Goal: Use online tool/utility

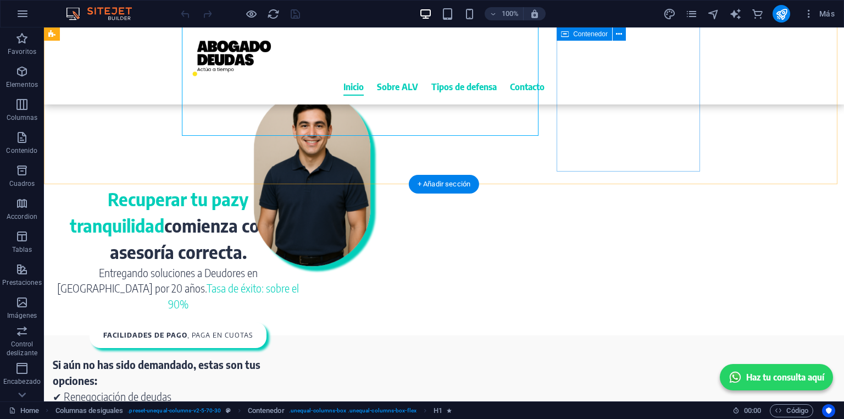
scroll to position [132, 0]
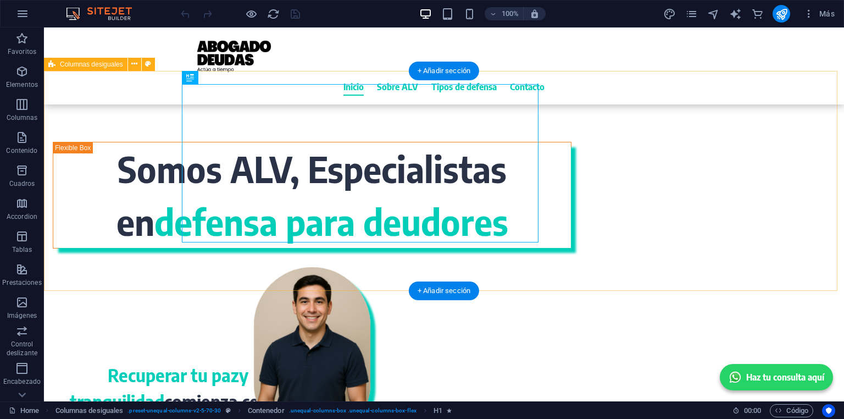
click at [133, 290] on div "Somos ALV, Especialistas en defensa para deudores" at bounding box center [444, 181] width 800 height 220
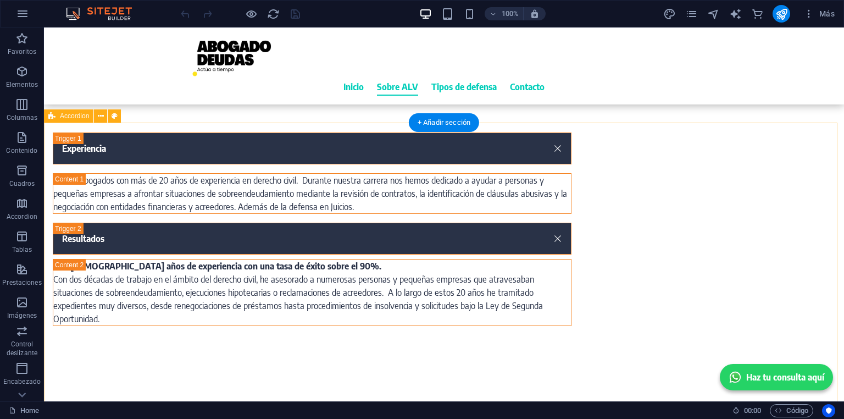
scroll to position [792, 0]
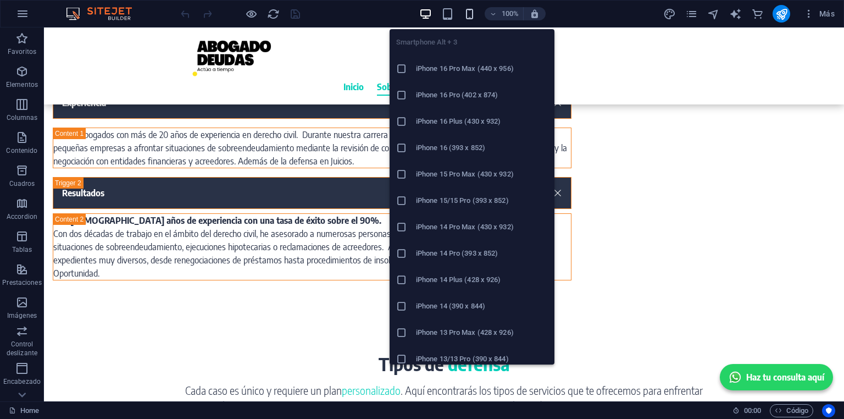
click at [467, 11] on icon "button" at bounding box center [469, 14] width 13 height 13
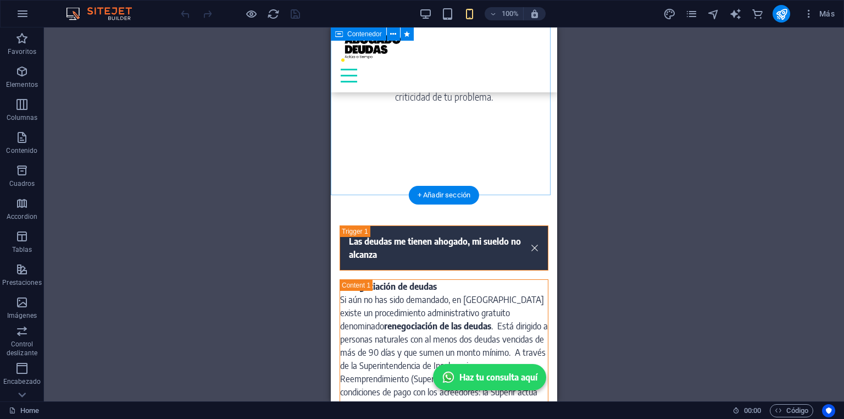
scroll to position [1300, 0]
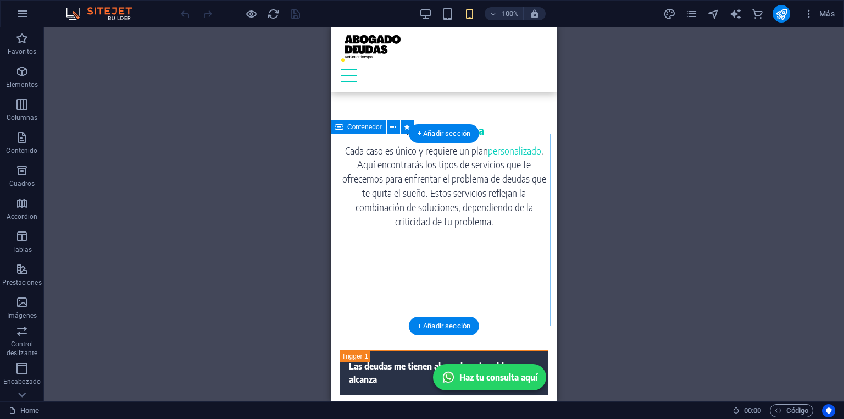
click at [404, 259] on div "Tipos de defensa Cada caso es único y requiere un plan personalizado . Aquí enc…" at bounding box center [444, 219] width 226 height 192
select select "px"
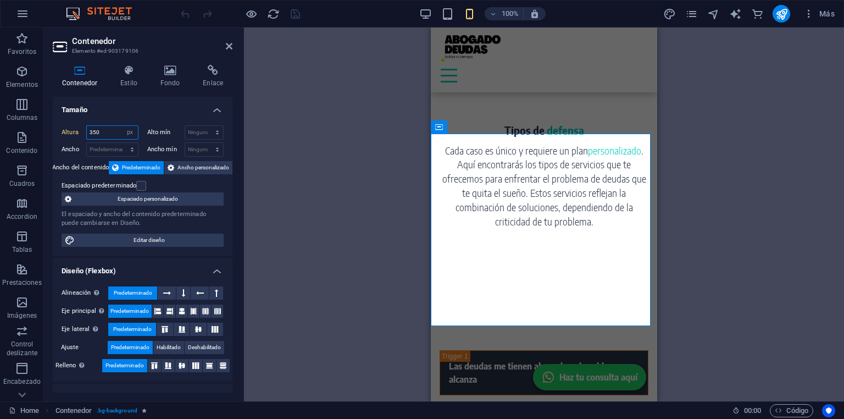
click at [111, 134] on input "350" at bounding box center [112, 132] width 51 height 13
click at [461, 125] on span "Contenedor" at bounding box center [464, 127] width 35 height 7
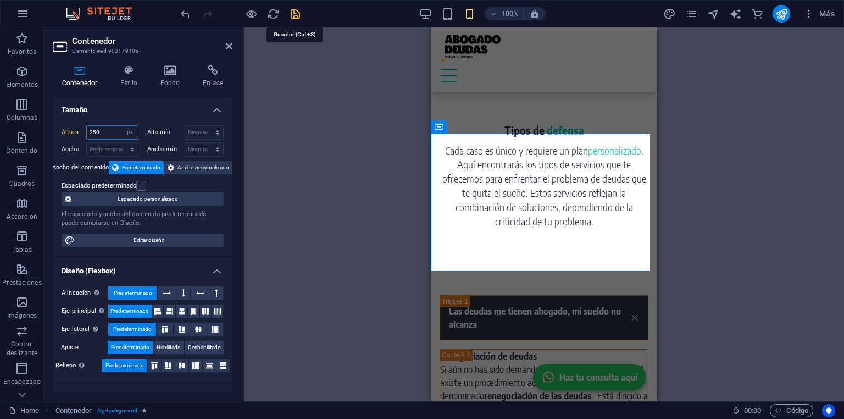
type input "250"
click at [292, 11] on icon "save" at bounding box center [295, 14] width 13 height 13
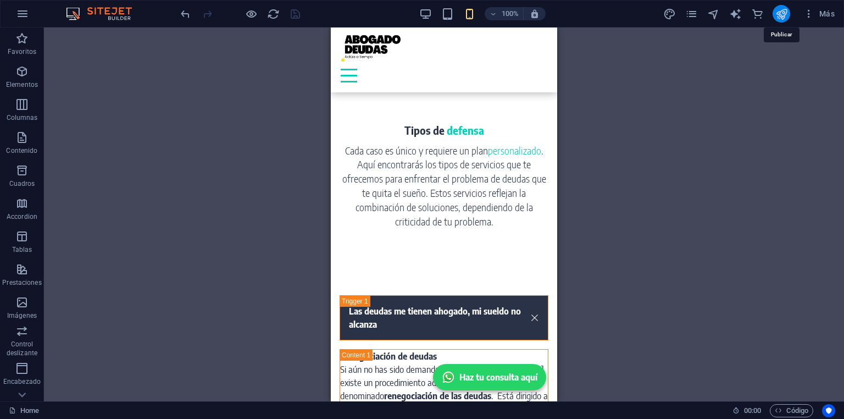
click at [785, 10] on icon "publish" at bounding box center [782, 14] width 13 height 13
